Goal: Transaction & Acquisition: Purchase product/service

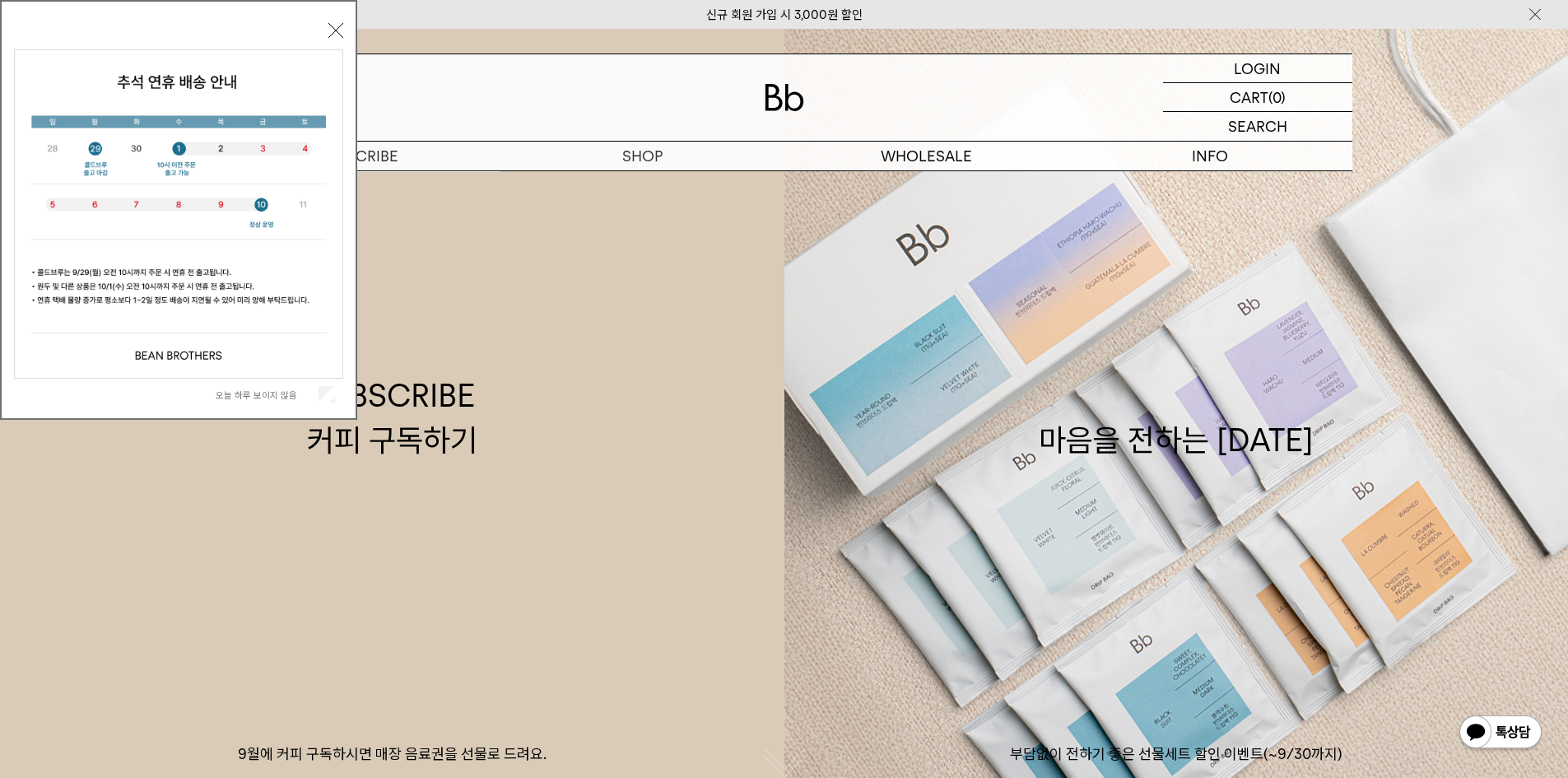
click at [331, 23] on button "닫기" at bounding box center [335, 30] width 15 height 15
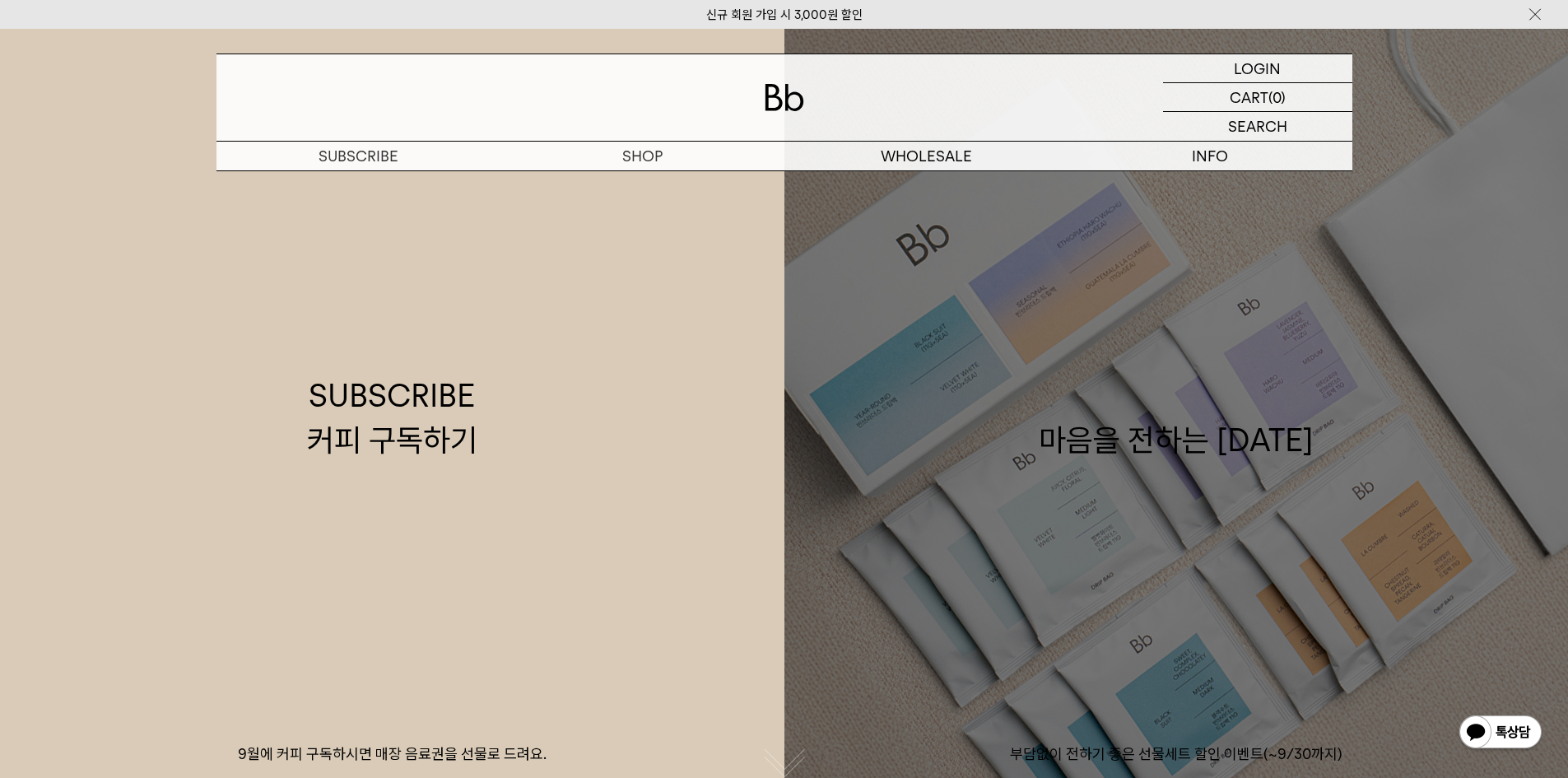
click at [1216, 341] on link "마음을 전하는 [DATE] 부담없이 전하기 좋은 선물세트 할인 이벤트(~9/30까지)" at bounding box center [1176, 418] width 784 height 778
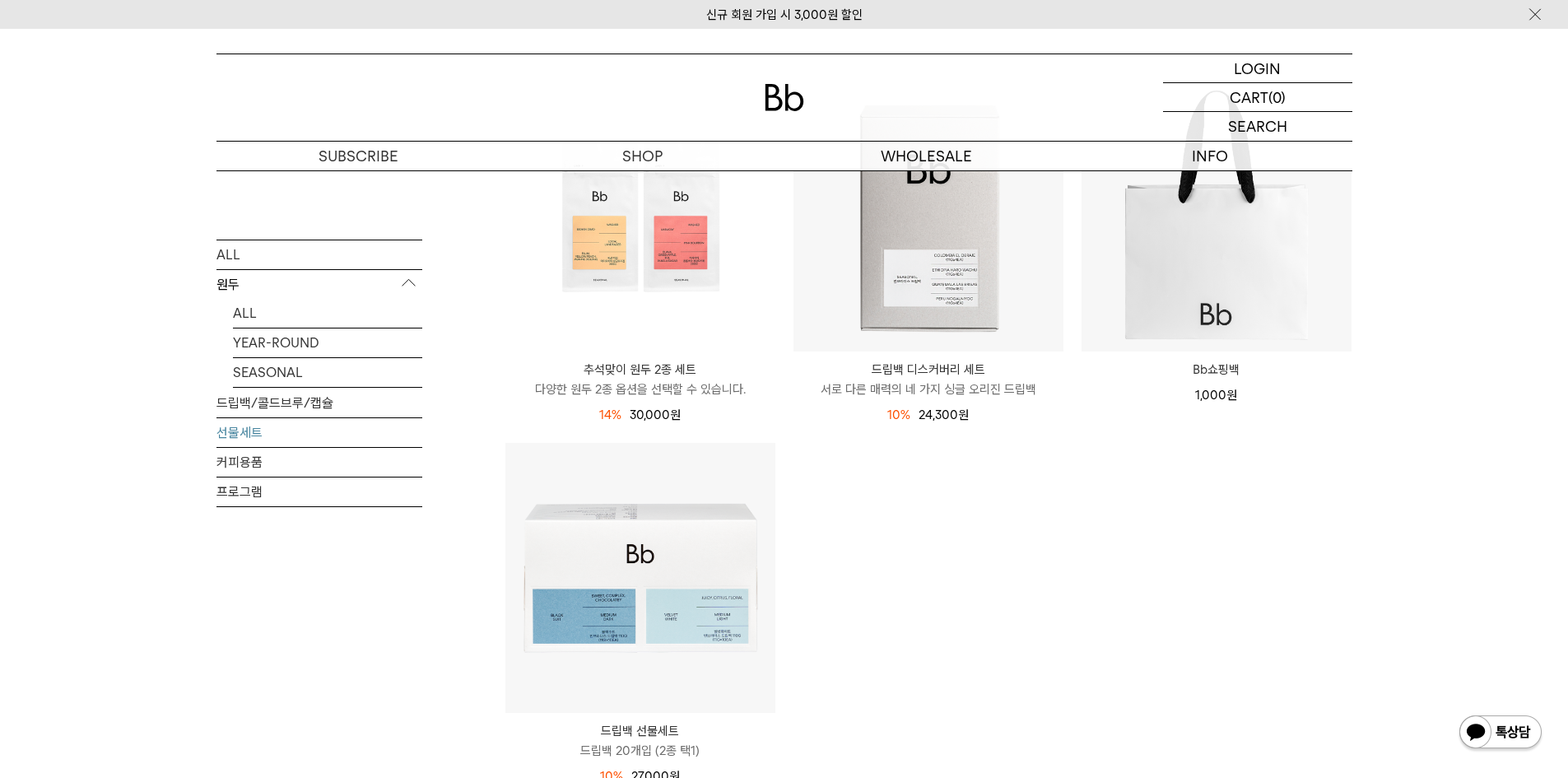
scroll to position [412, 0]
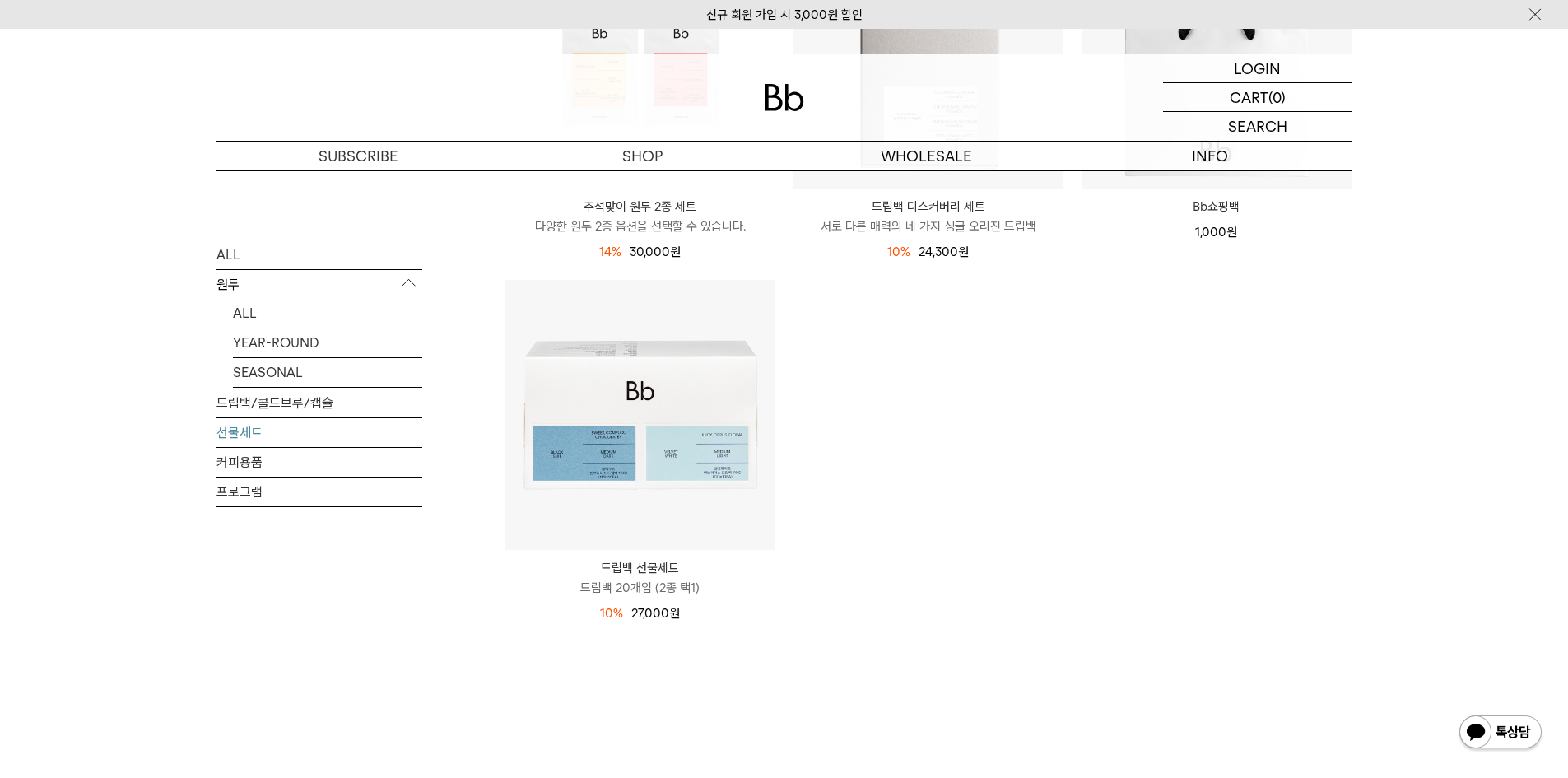
click at [930, 676] on div "선물세트 상품 4 개 최신순 최신순 인기순 낮은가격순 높은가격순" at bounding box center [929, 321] width 848 height 966
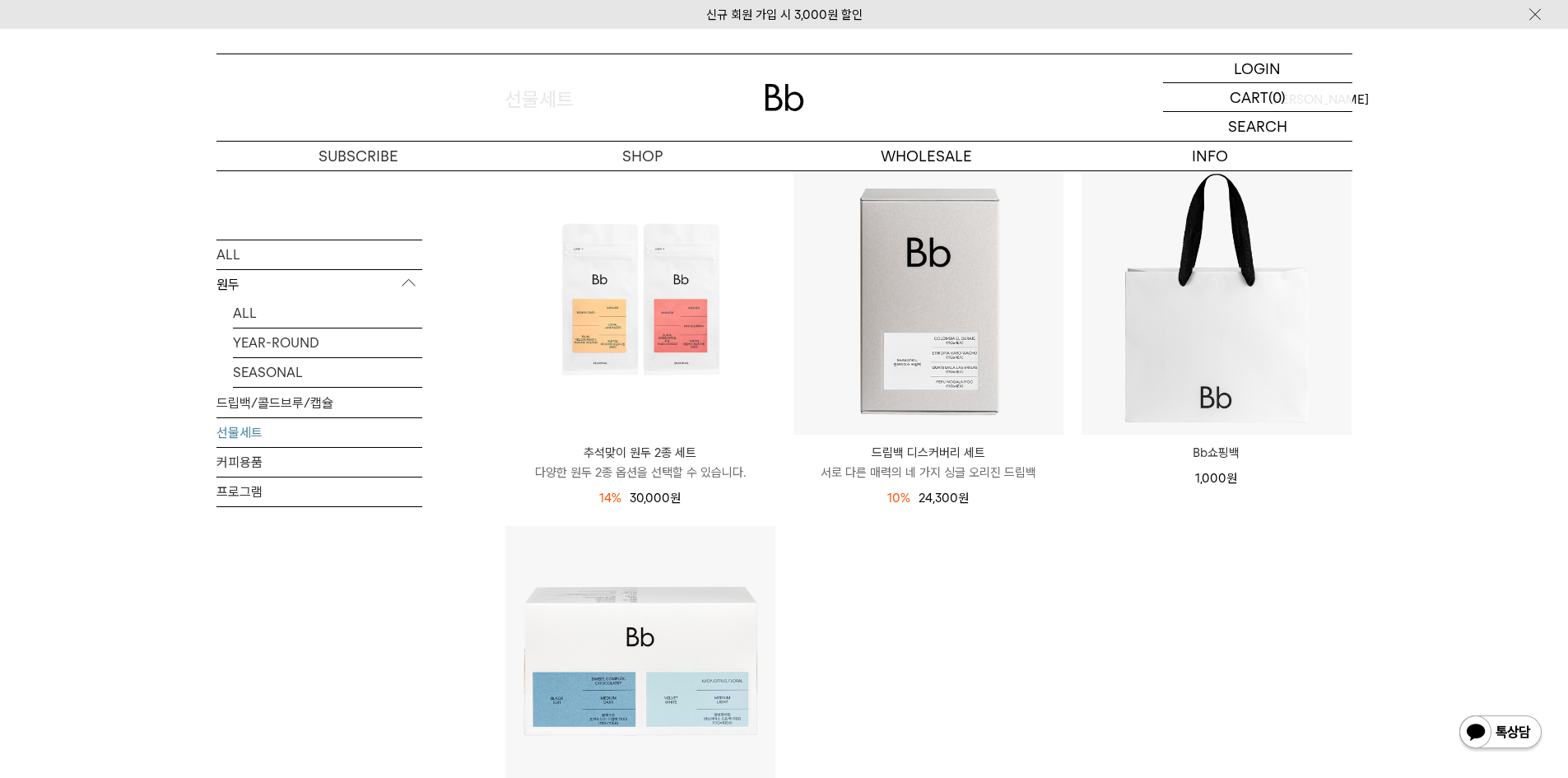
scroll to position [165, 0]
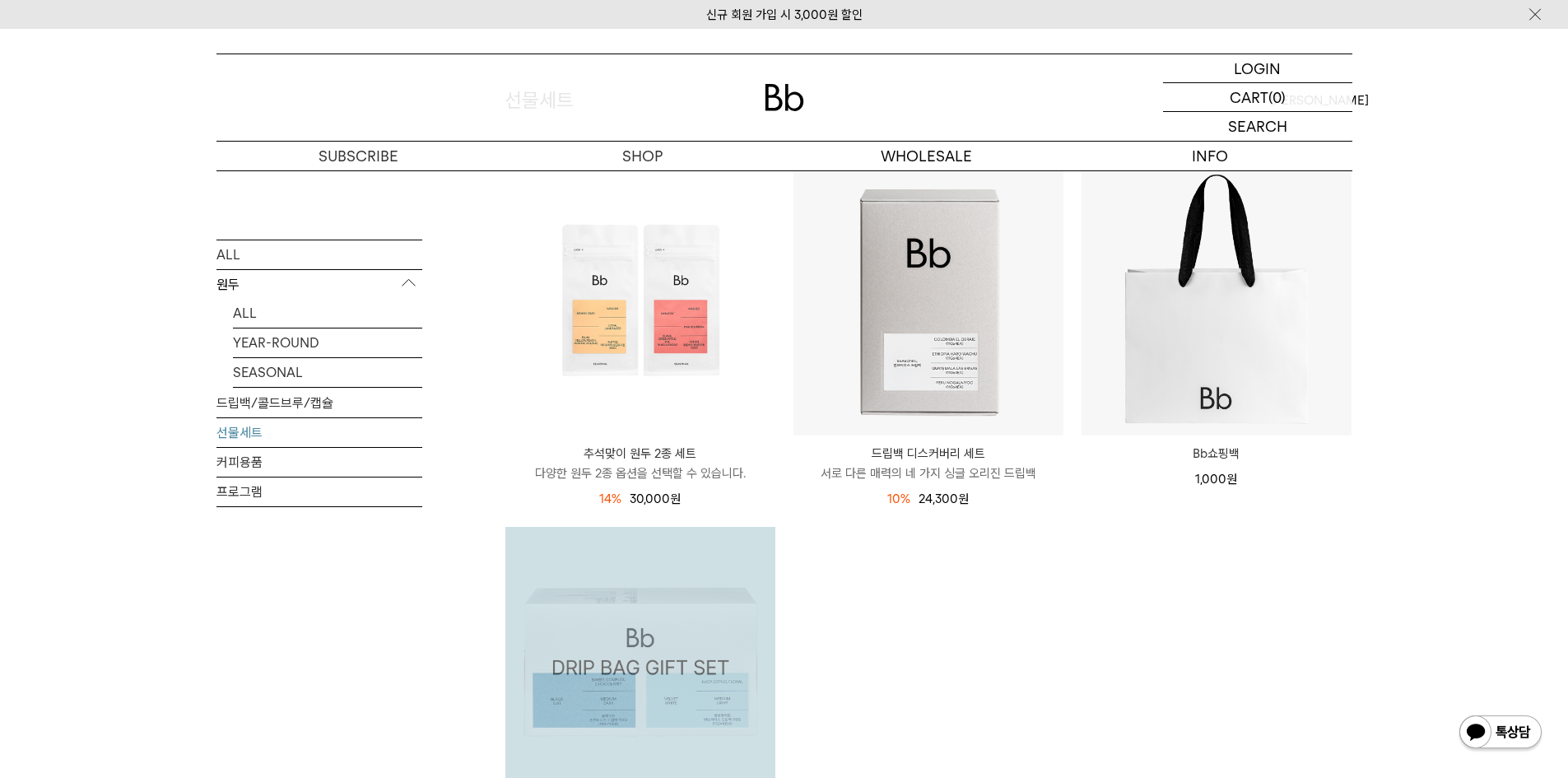
click at [574, 641] on img at bounding box center [640, 662] width 270 height 270
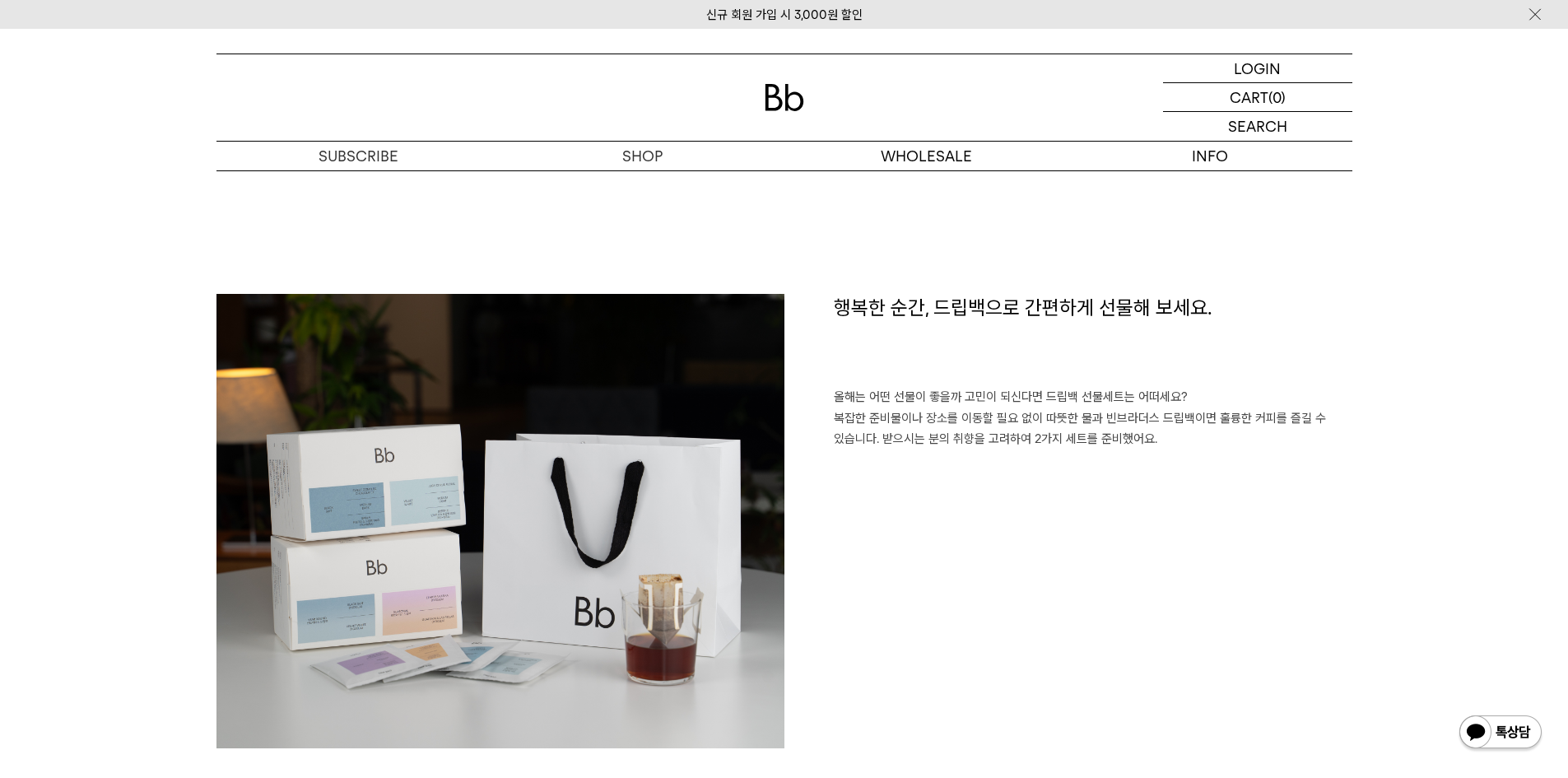
scroll to position [1399, 0]
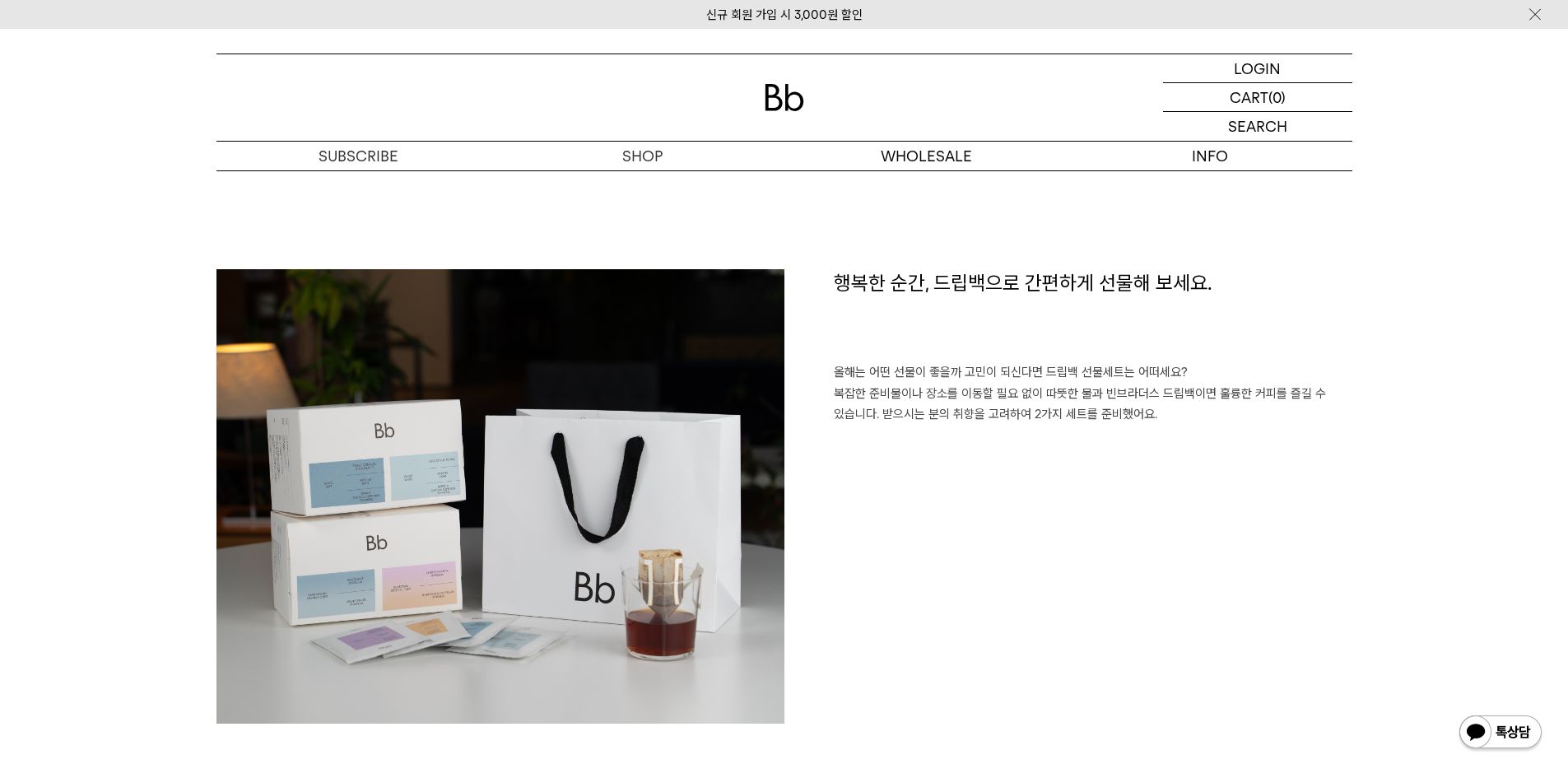
click at [1016, 412] on p "올해는 어떤 선물이 좋을까 고민이 되신다면 드립백 선물세트는 어떠세요? 복잡한 준비물이나 장소를 이동할 필요 없이 따뜻한 물과 빈브라더스 드립…" at bounding box center [1093, 404] width 519 height 84
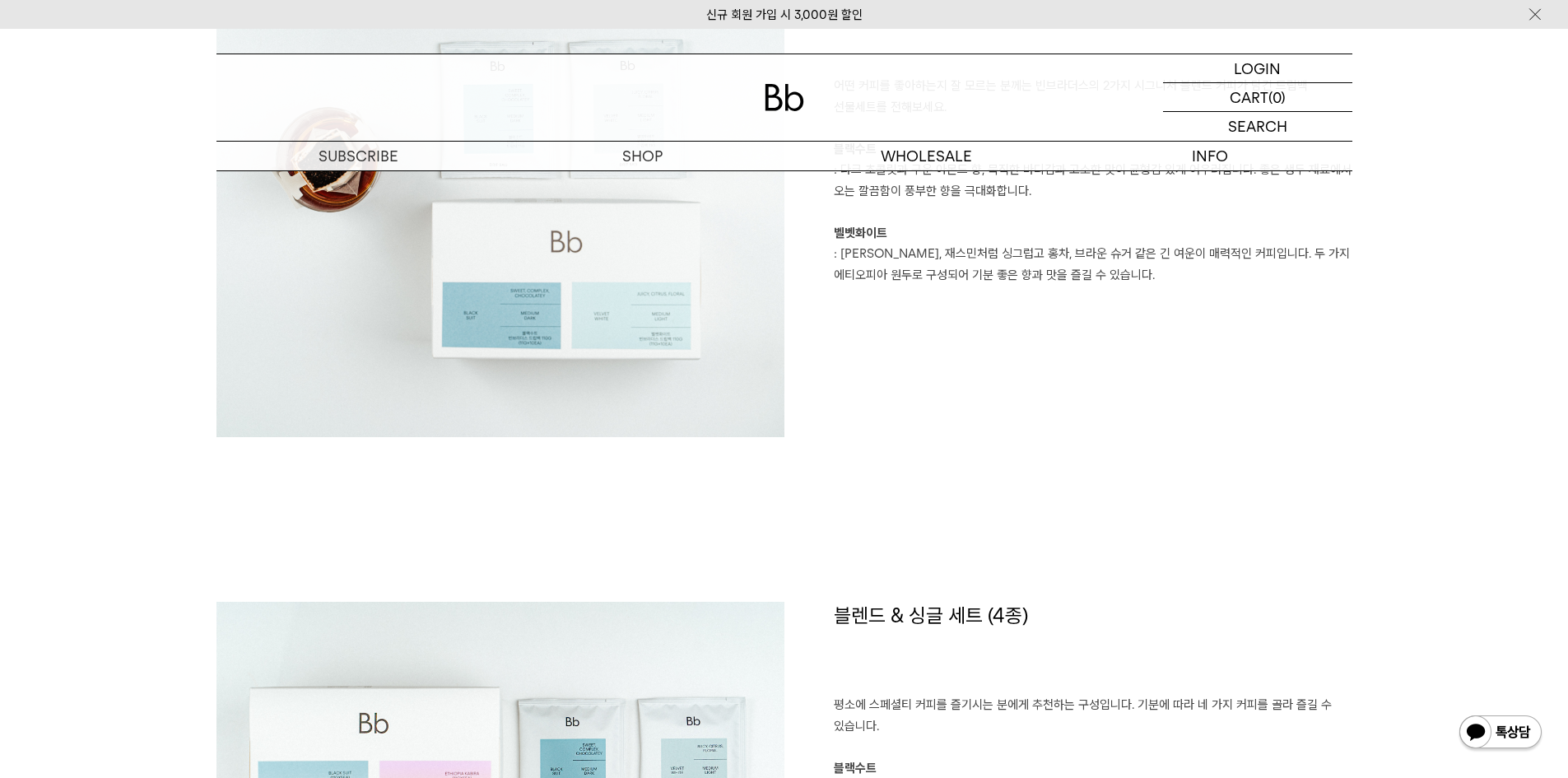
scroll to position [2140, 0]
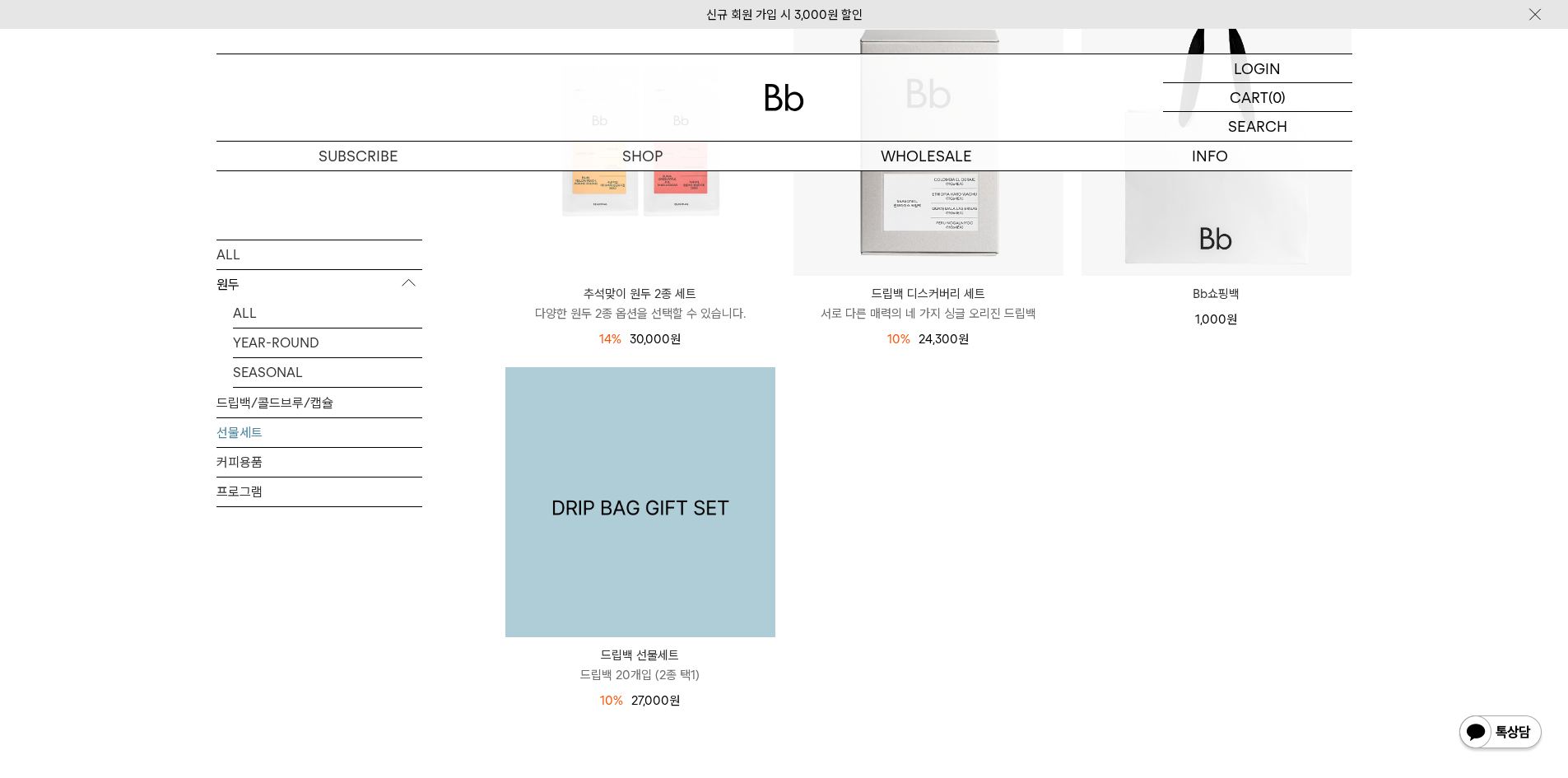
scroll to position [165, 0]
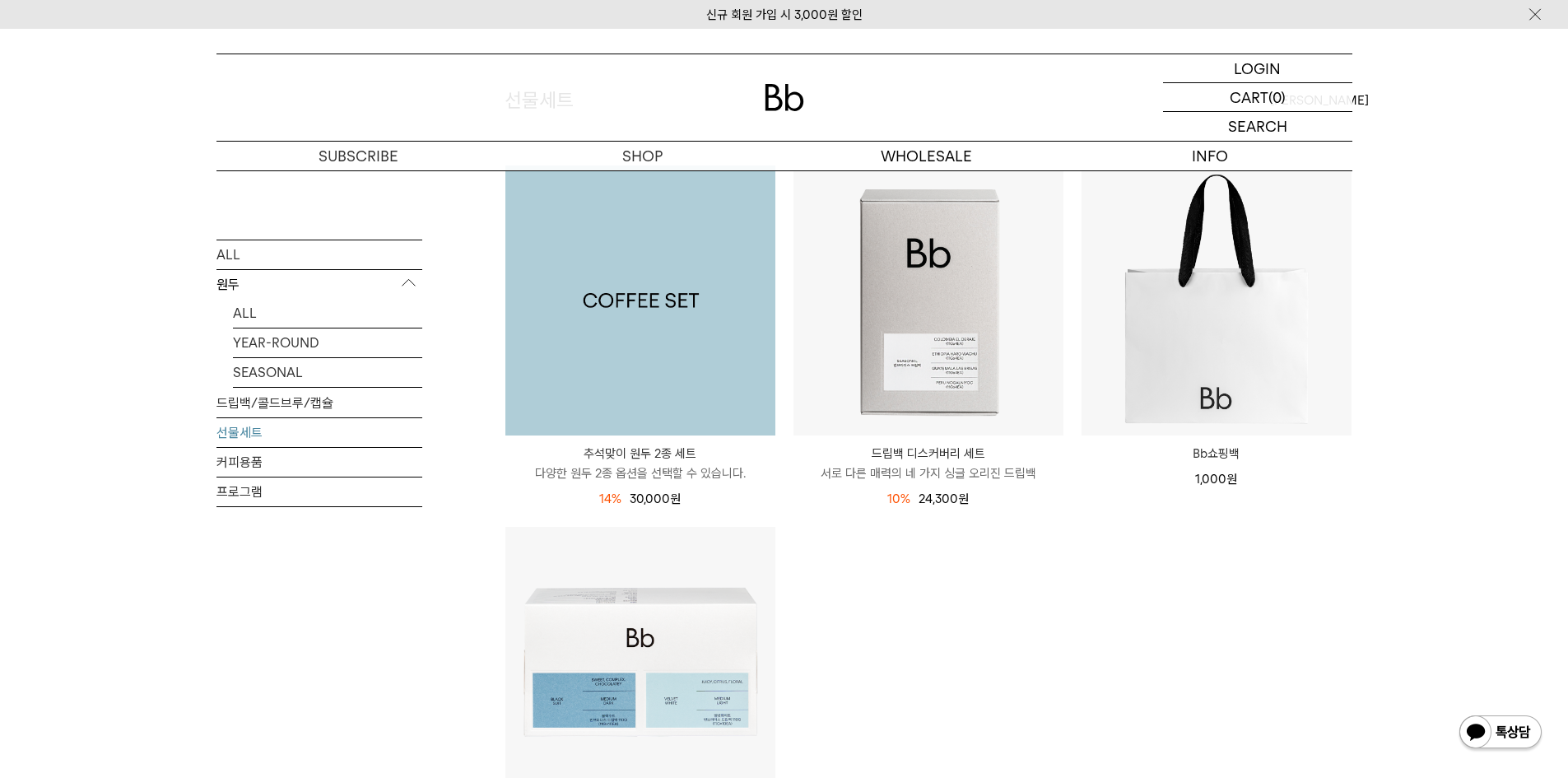
click at [645, 364] on img at bounding box center [640, 300] width 270 height 270
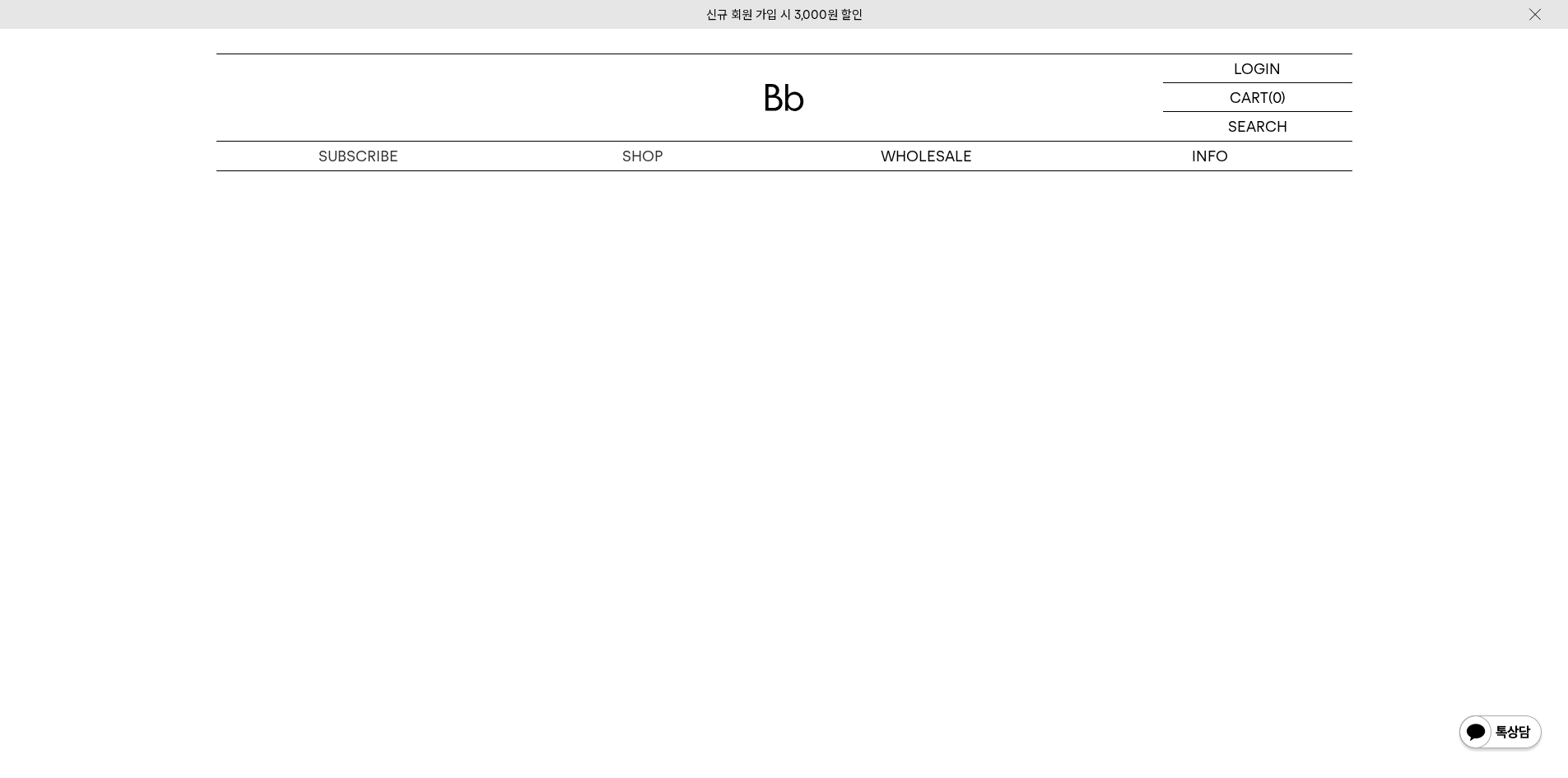
scroll to position [2963, 0]
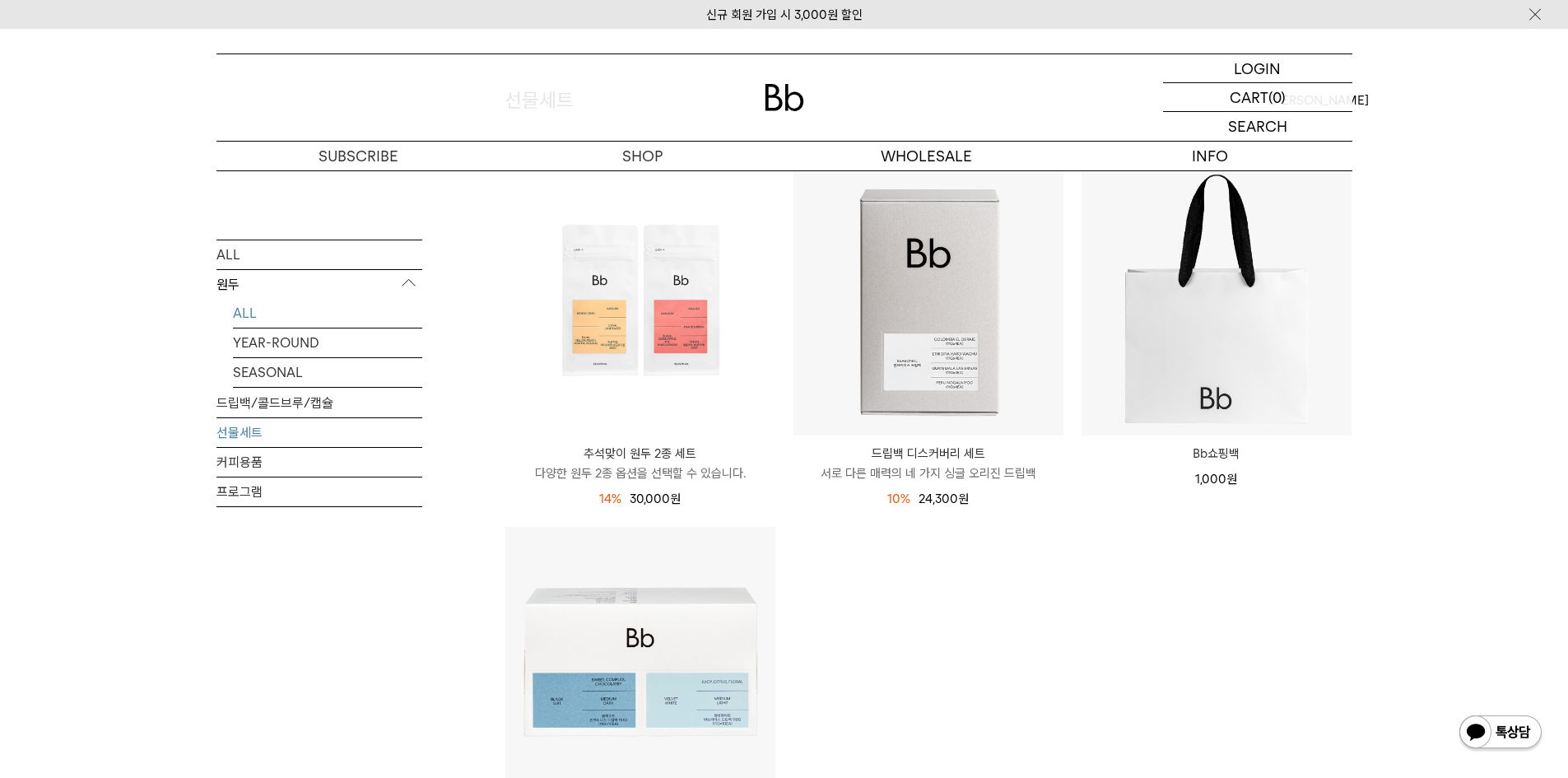
click at [238, 322] on link "ALL" at bounding box center [327, 312] width 189 height 29
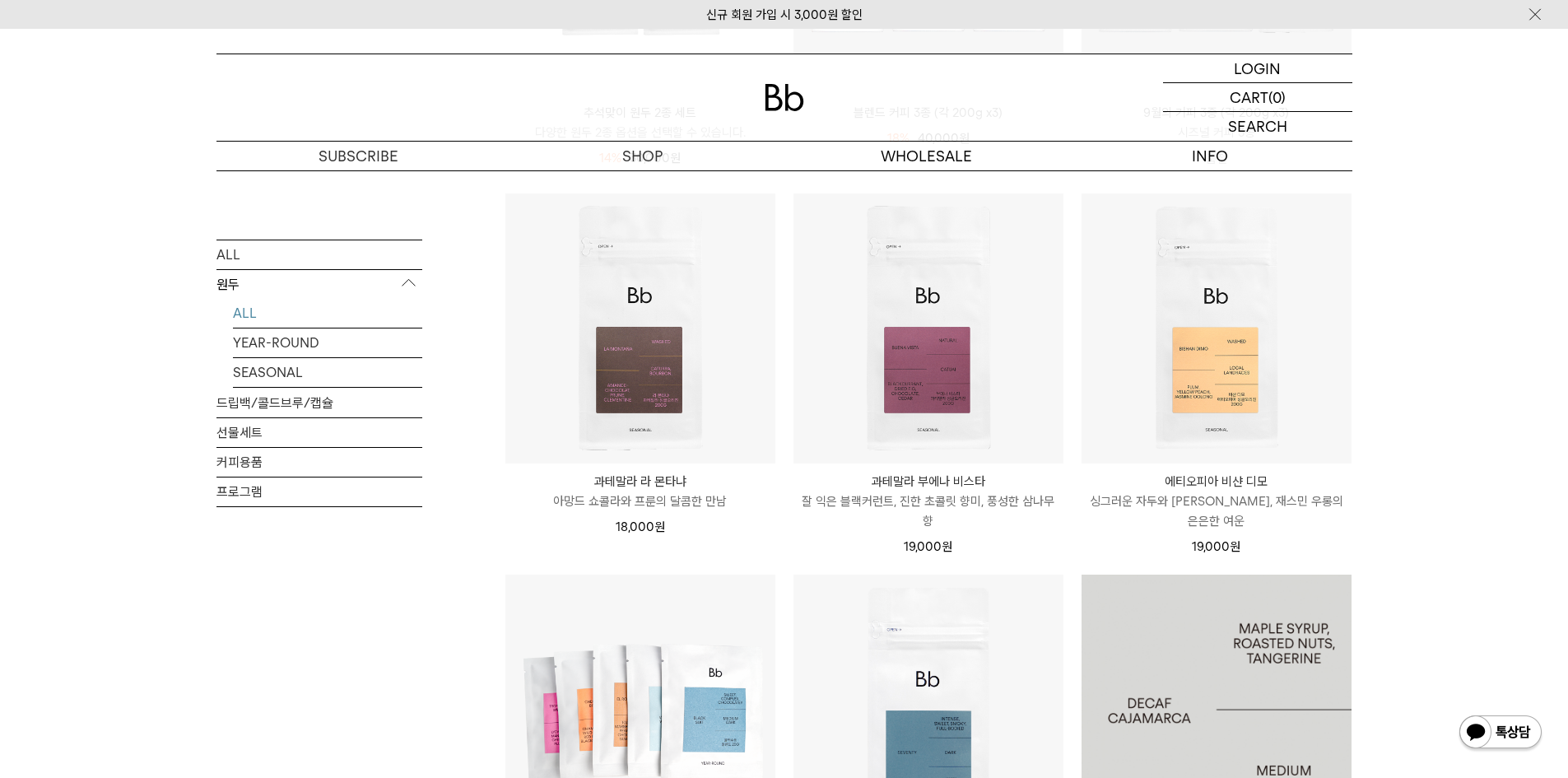
scroll to position [494, 0]
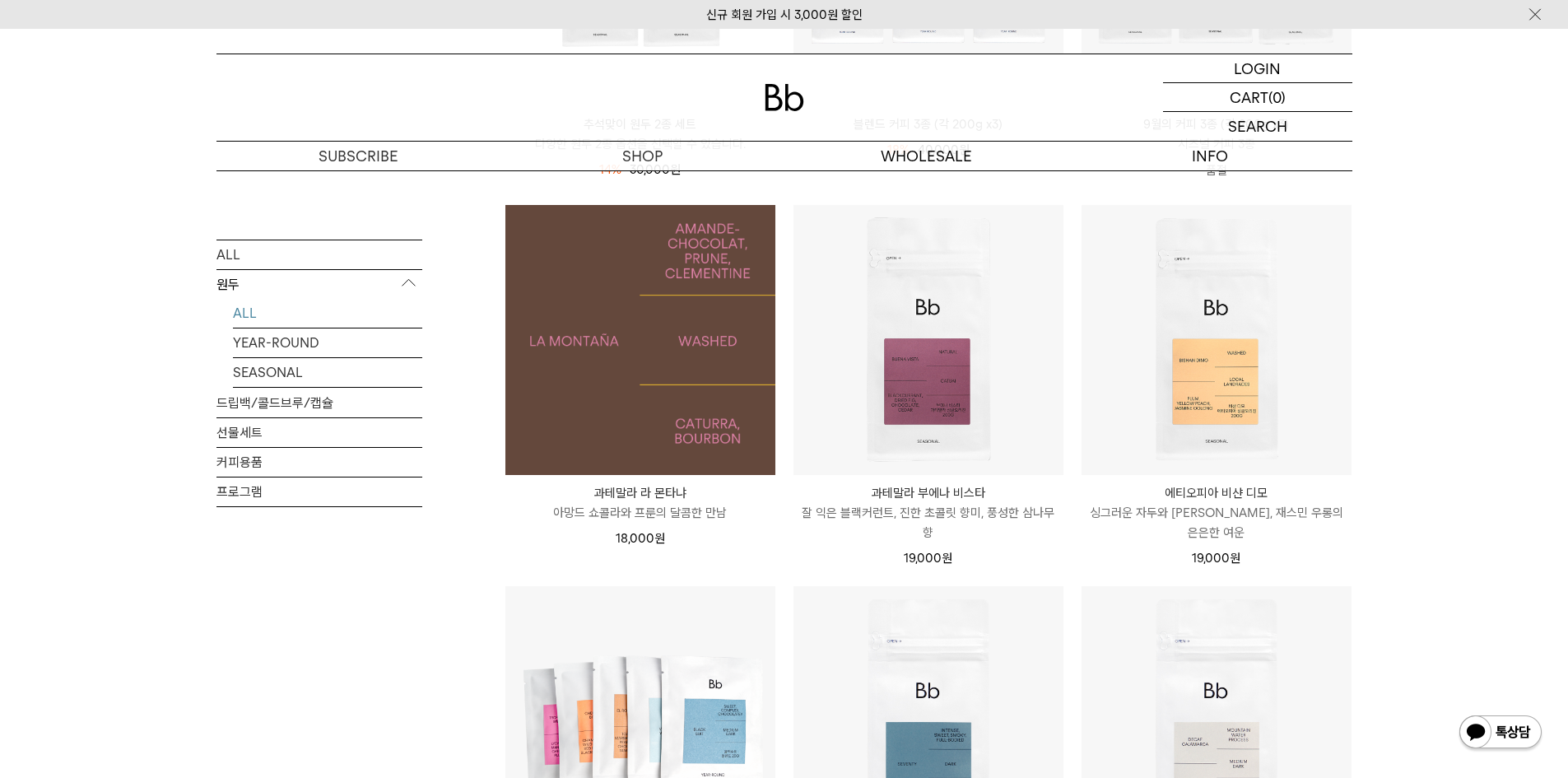
click at [629, 376] on img at bounding box center [640, 340] width 270 height 270
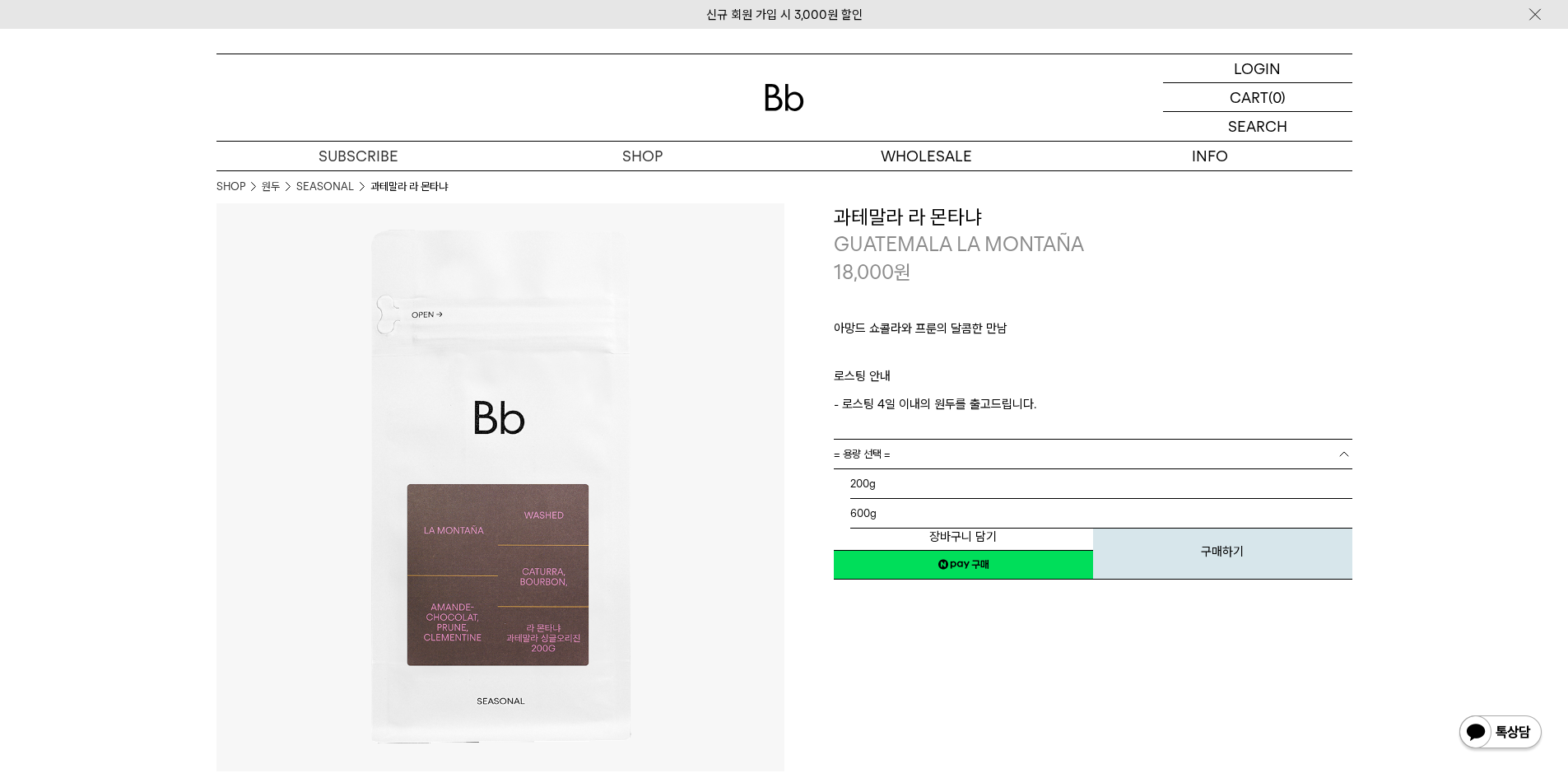
click at [902, 449] on link "= 용량 선택 =" at bounding box center [1093, 453] width 519 height 29
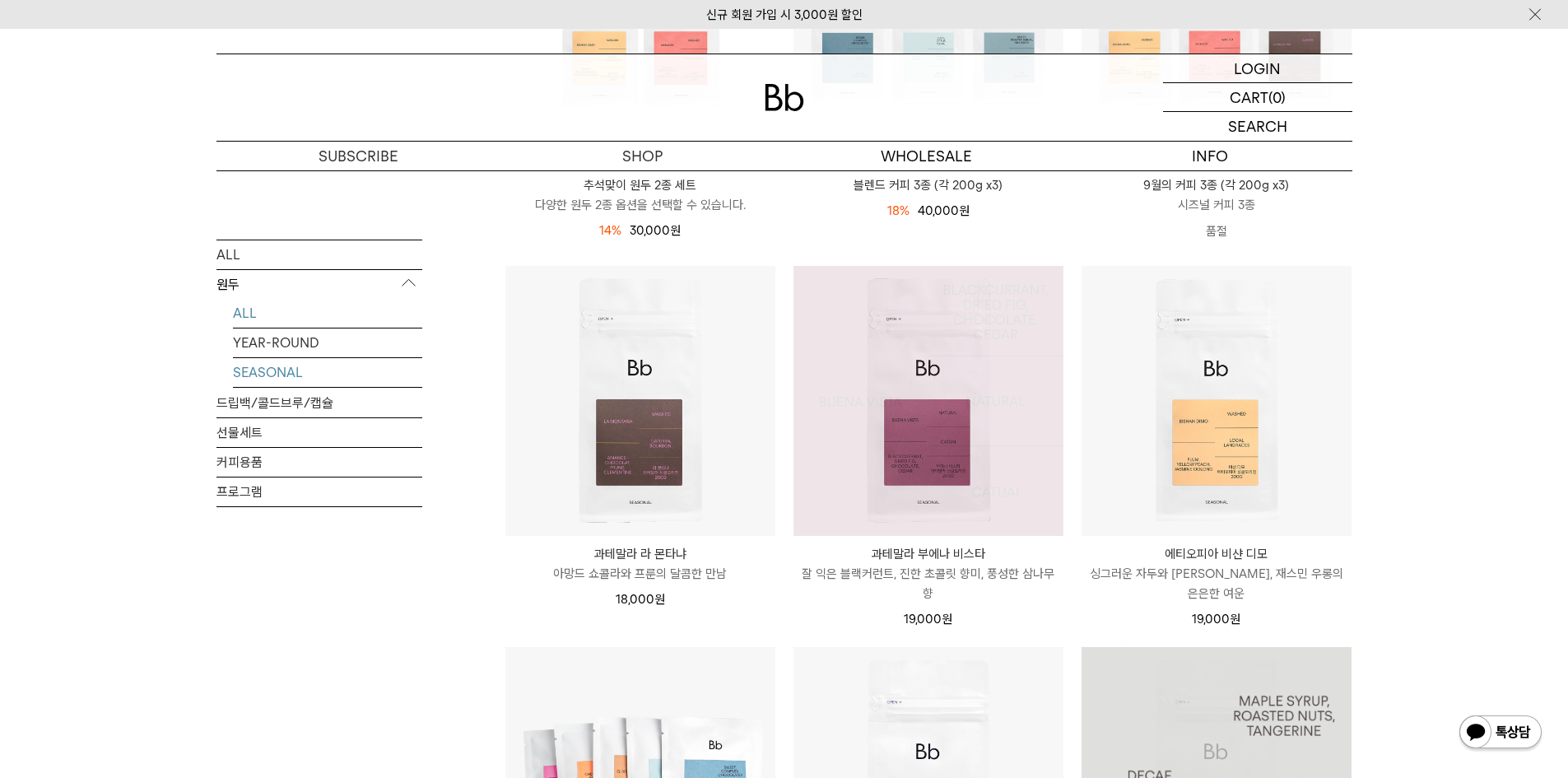
scroll to position [432, 0]
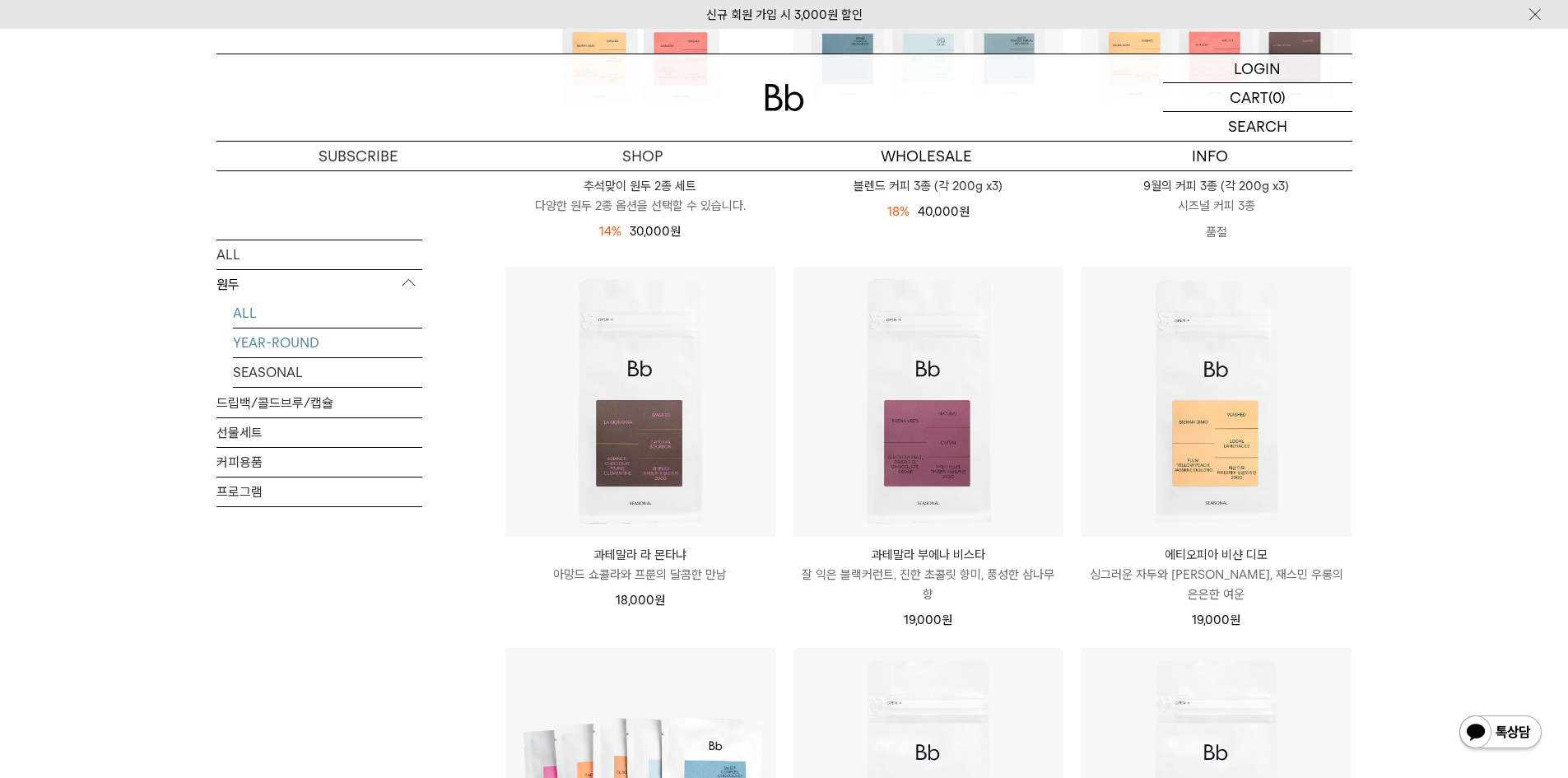
click at [319, 343] on link "YEAR-ROUND" at bounding box center [327, 341] width 189 height 29
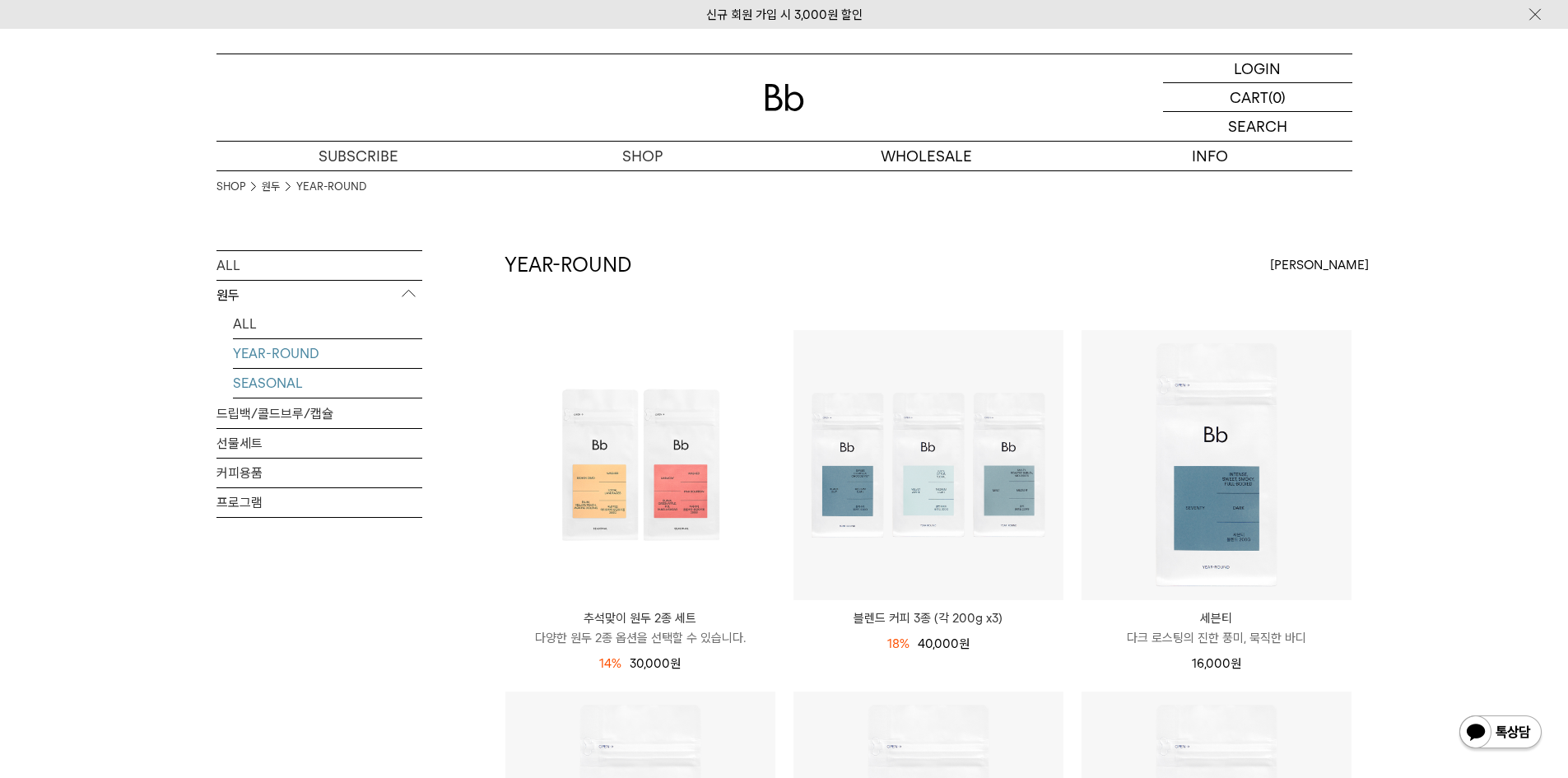
click at [287, 384] on link "SEASONAL" at bounding box center [327, 383] width 189 height 29
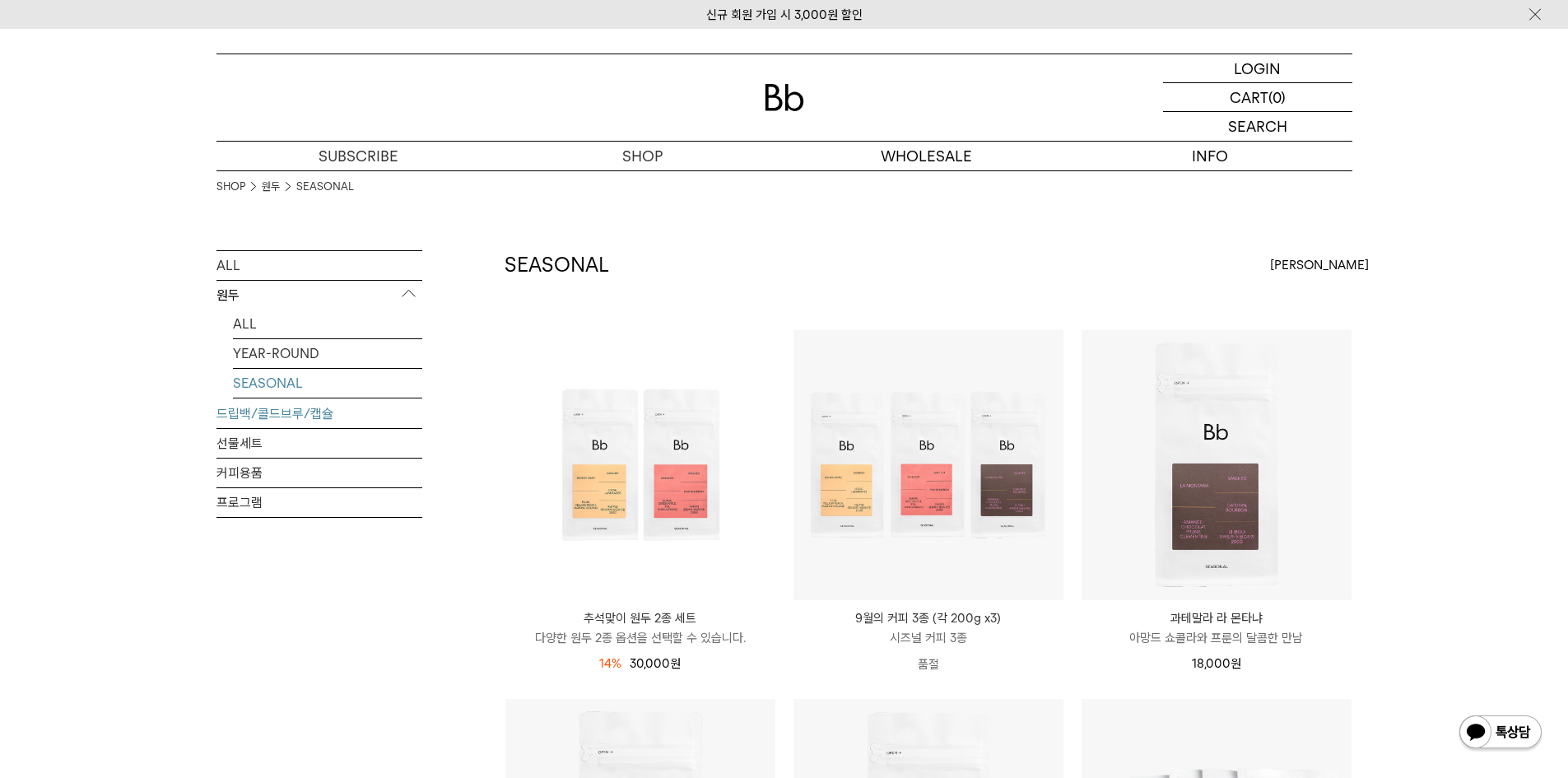
click at [275, 410] on link "드립백/콜드브루/캡슐" at bounding box center [319, 413] width 206 height 29
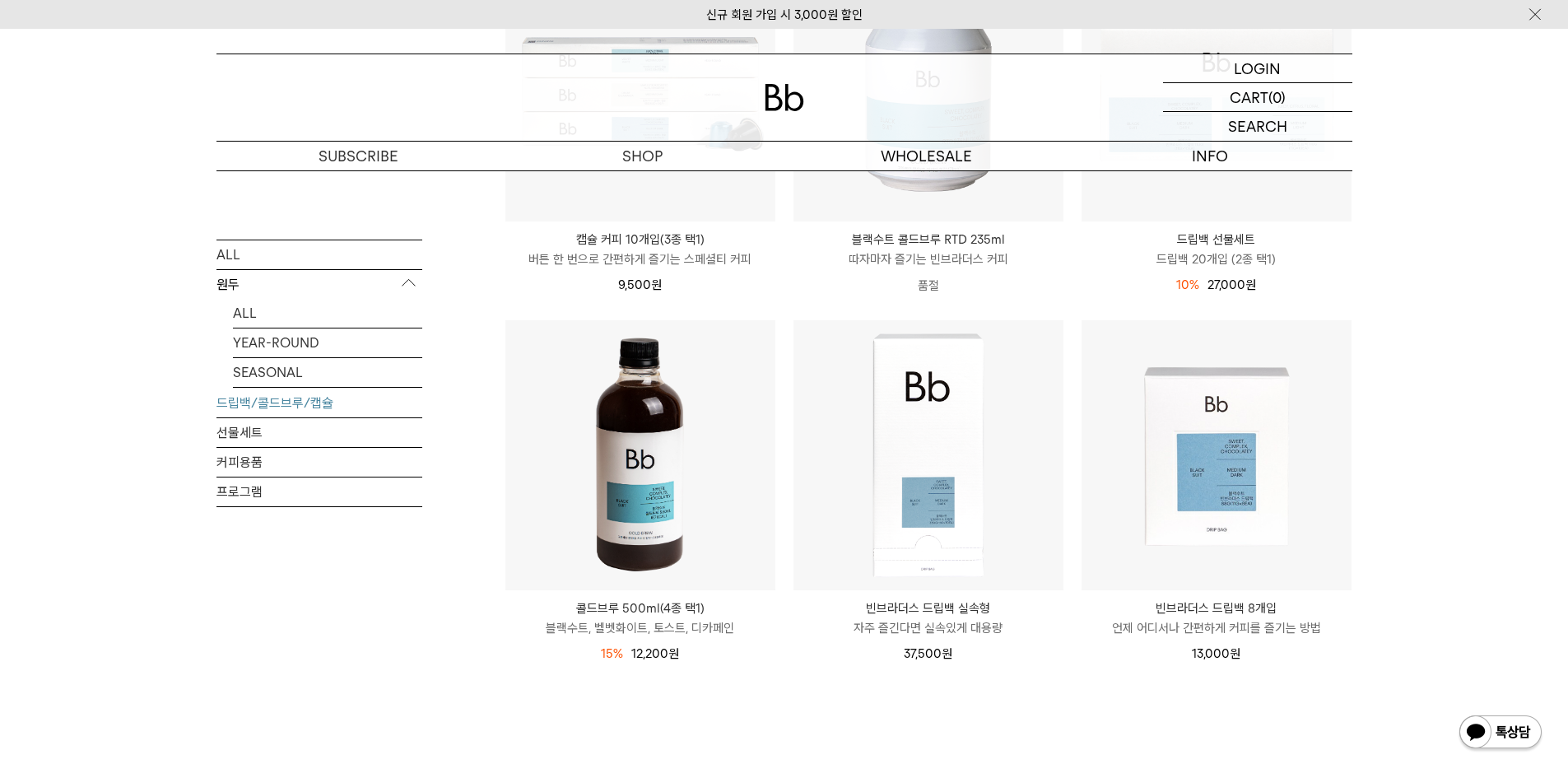
scroll to position [741, 0]
click at [347, 467] on link "커피용품" at bounding box center [319, 461] width 206 height 29
